Goal: Task Accomplishment & Management: Manage account settings

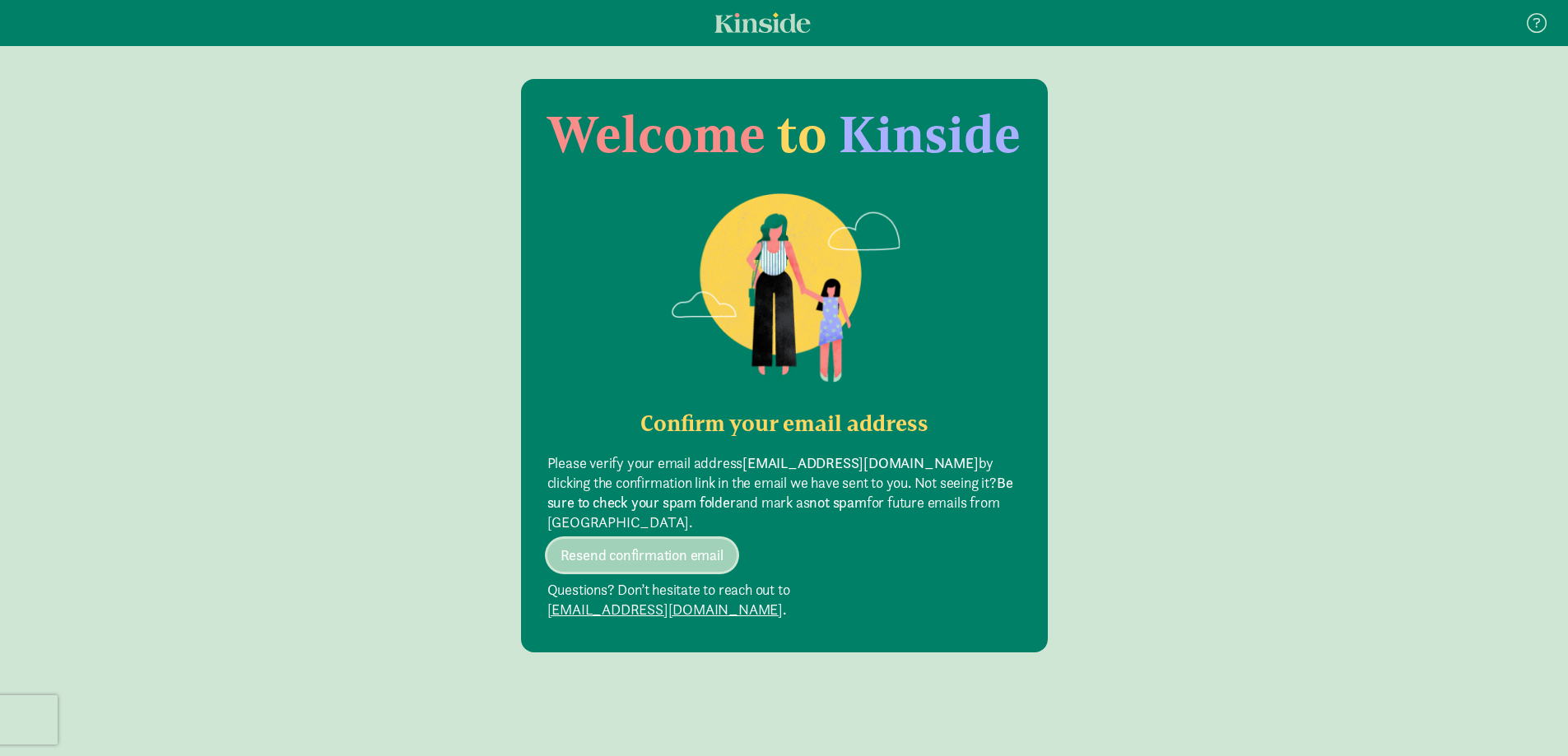
click at [668, 545] on span "Resend confirmation email" at bounding box center [641, 555] width 163 height 20
